Goal: Task Accomplishment & Management: Use online tool/utility

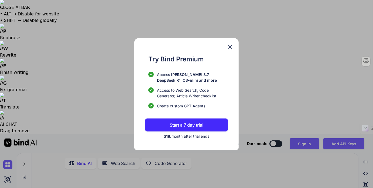
type textarea "x"
click at [229, 46] on img at bounding box center [230, 46] width 6 height 6
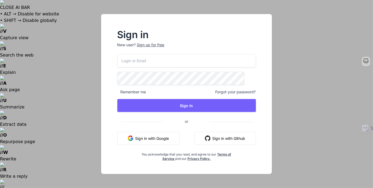
type input "lddmtools@gmail.com"
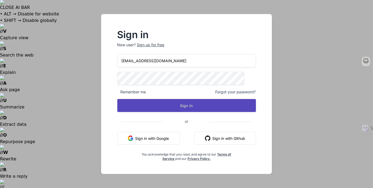
click at [162, 107] on button "Sign In" at bounding box center [186, 105] width 139 height 13
click at [194, 105] on button "Sign In" at bounding box center [186, 105] width 139 height 13
type textarea "x"
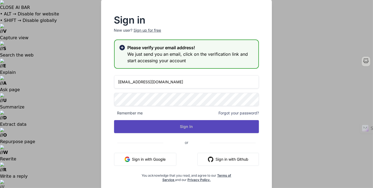
click at [185, 125] on button "Sign In" at bounding box center [186, 126] width 145 height 13
